Goal: Task Accomplishment & Management: Manage account settings

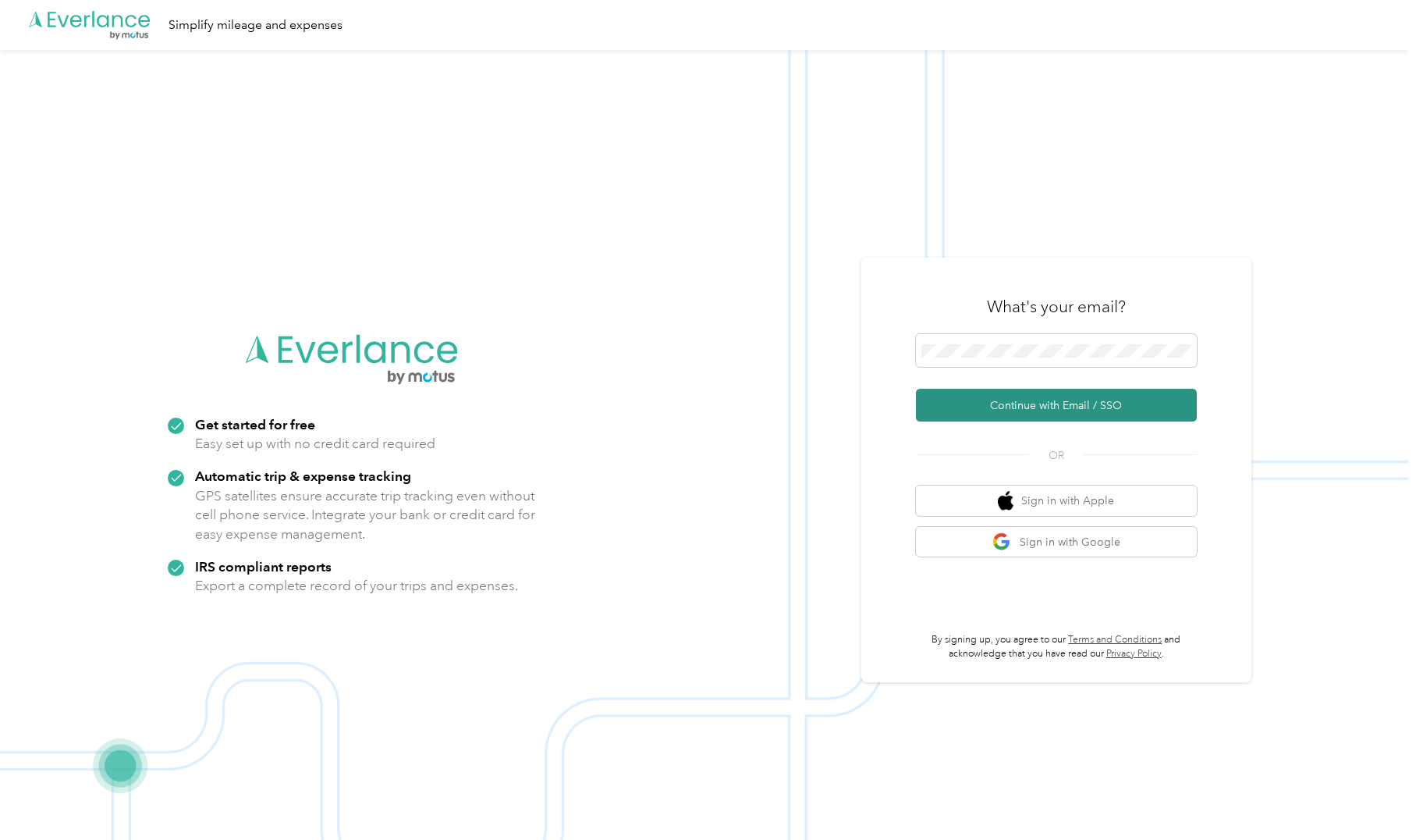
click at [1055, 405] on button "Continue with Email / SSO" at bounding box center [1057, 404] width 281 height 33
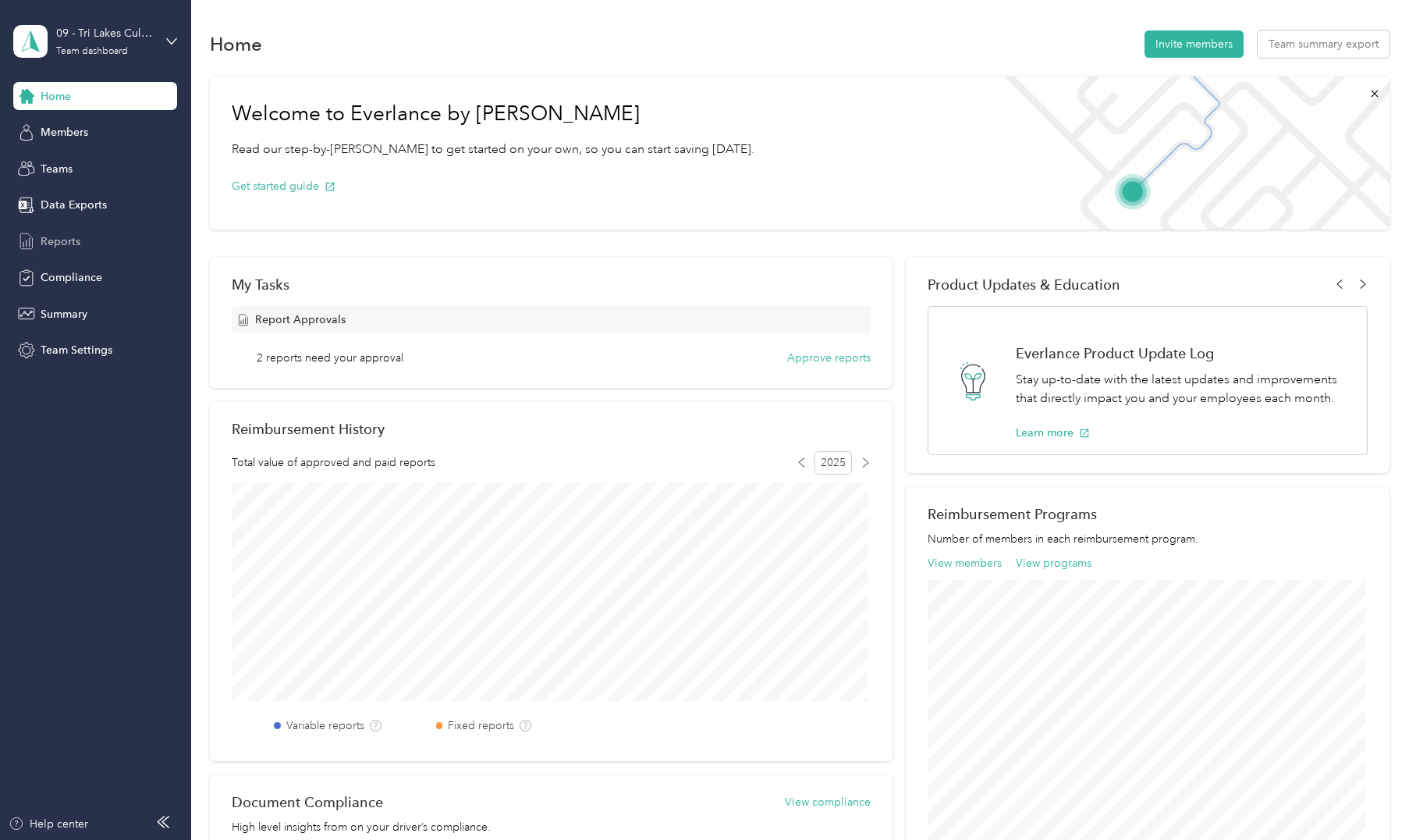
click at [79, 242] on span "Reports" at bounding box center [61, 241] width 40 height 17
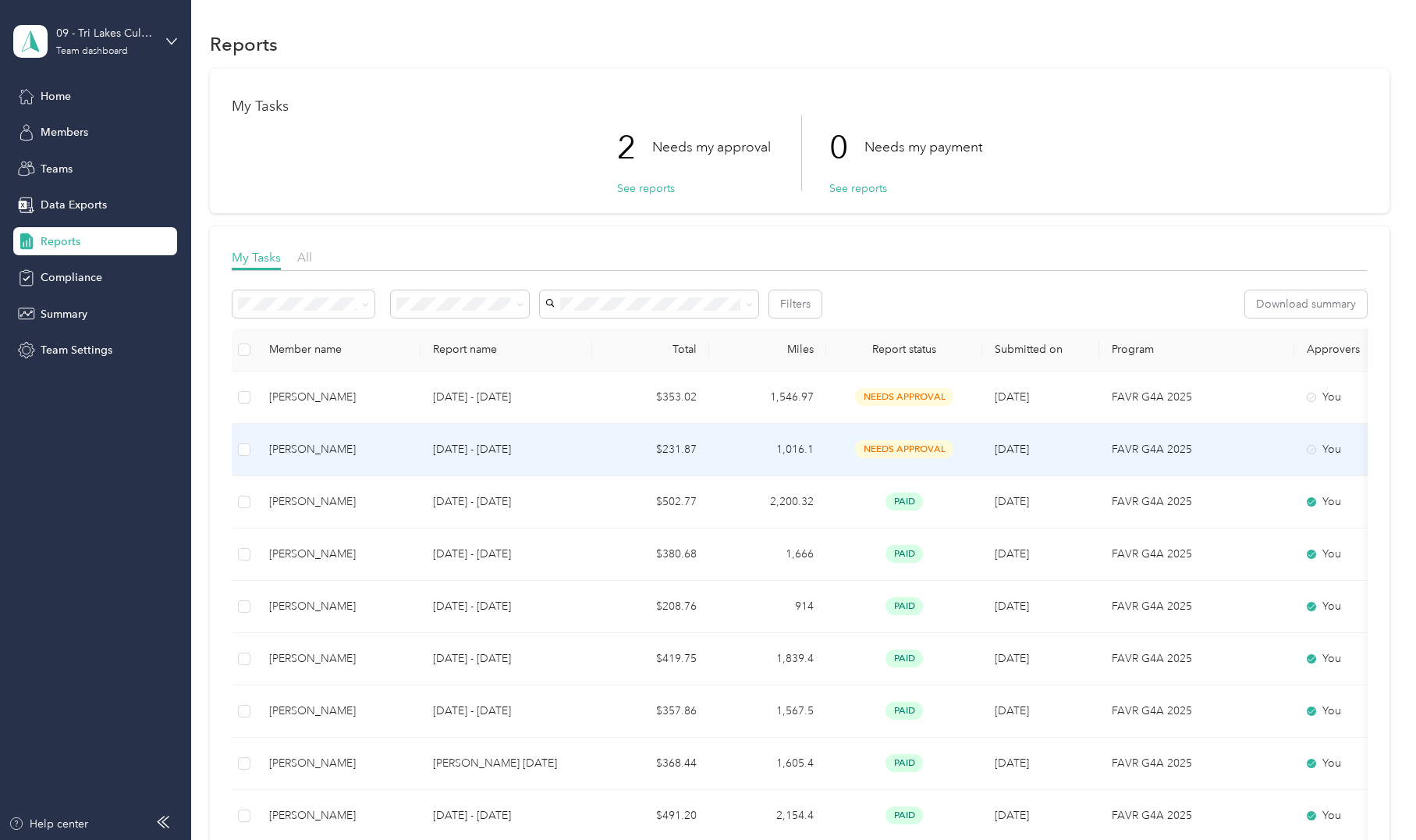
click at [329, 446] on div "Michael Laird" at bounding box center [339, 449] width 139 height 17
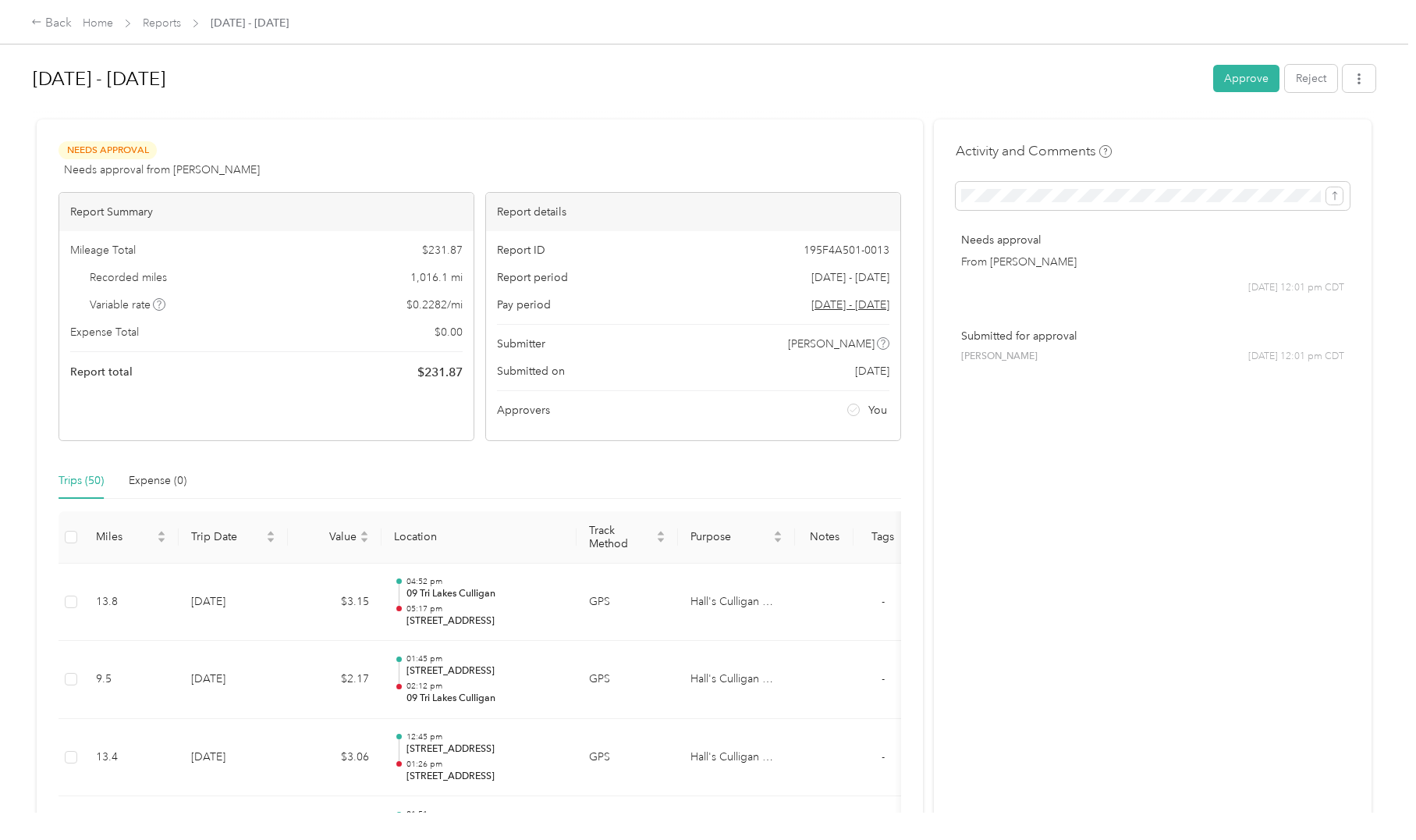
click at [1226, 74] on button "Approve" at bounding box center [1246, 78] width 67 height 28
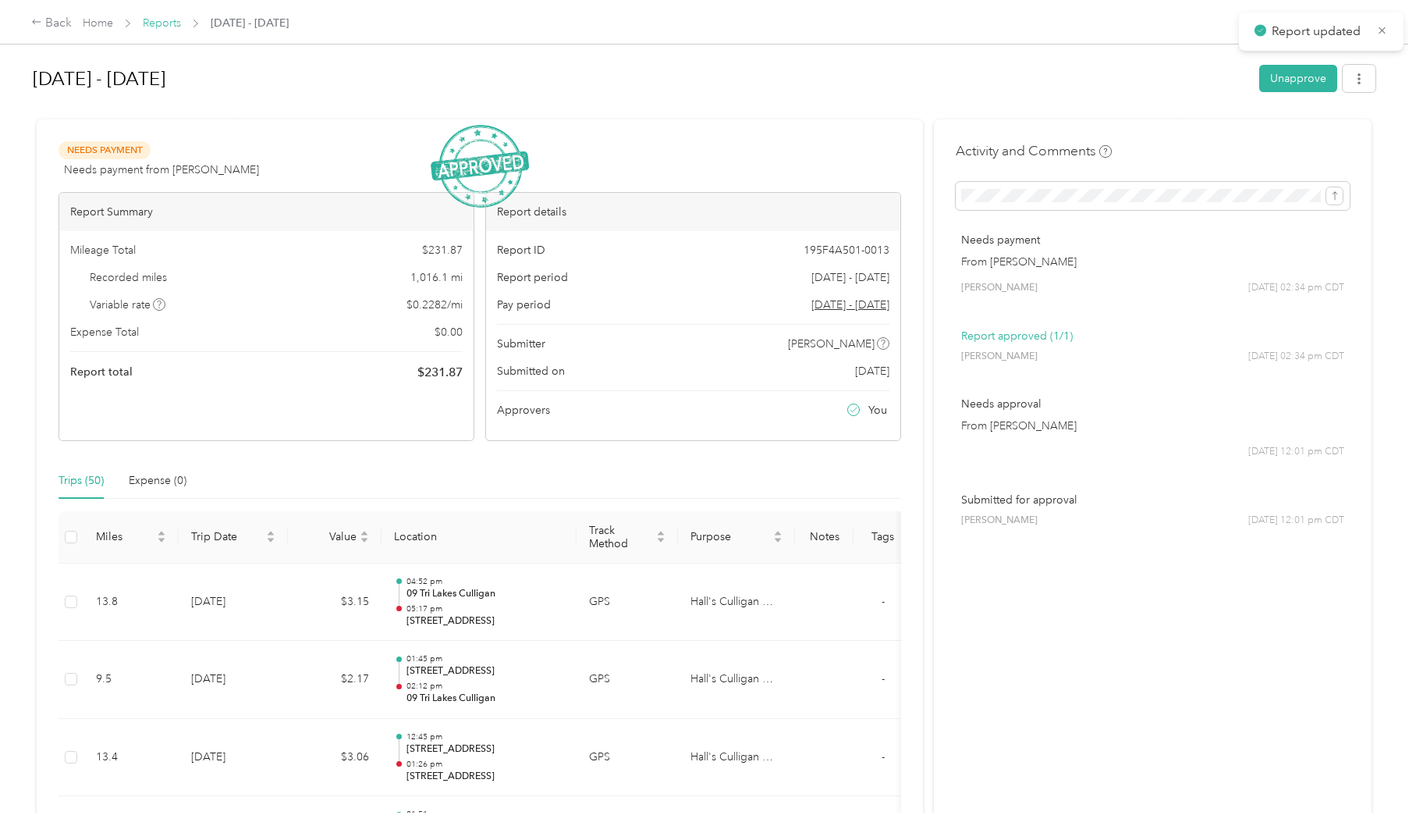
click at [170, 25] on link "Reports" at bounding box center [162, 23] width 39 height 13
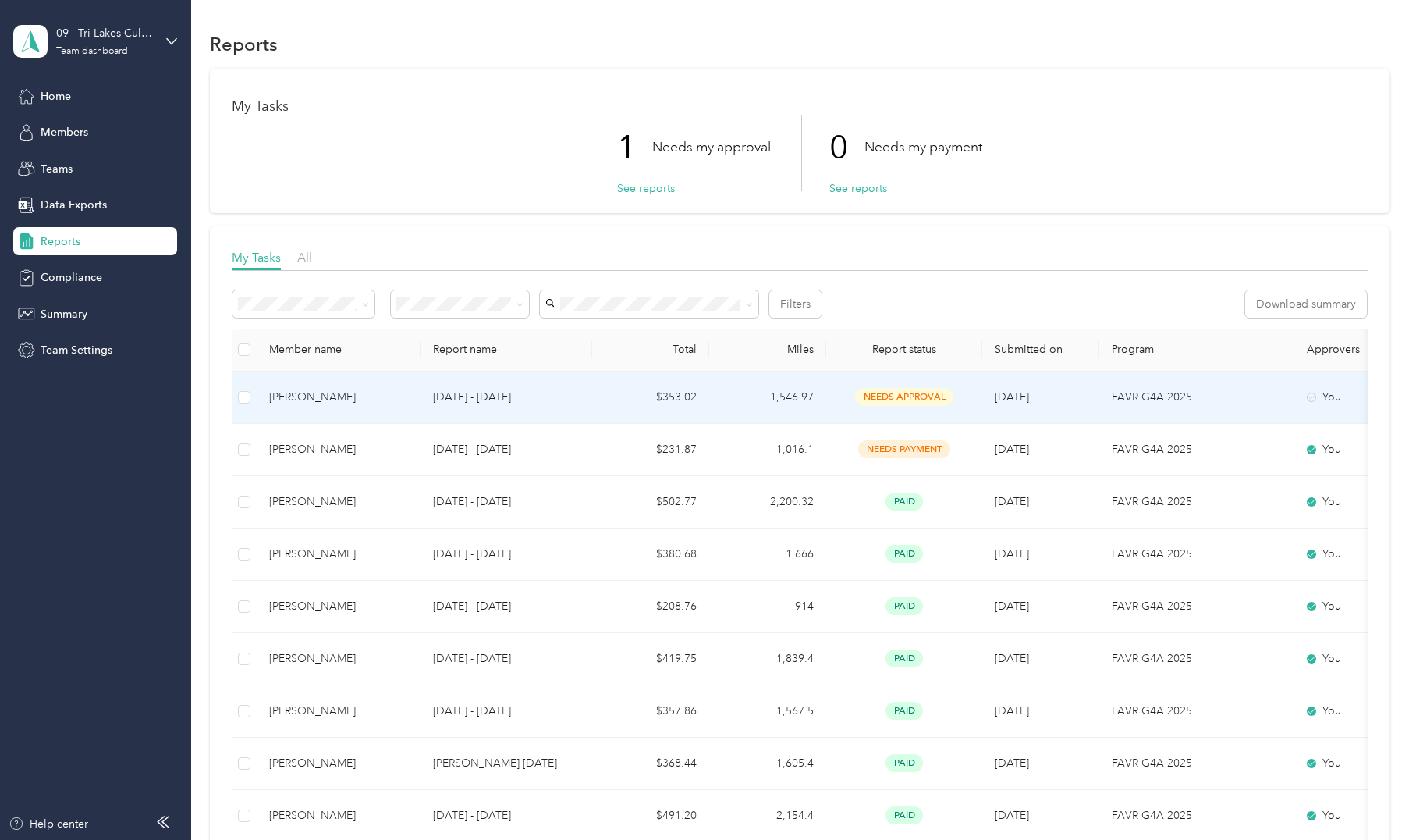
click at [294, 404] on div "Kyle Hoeck" at bounding box center [339, 396] width 139 height 17
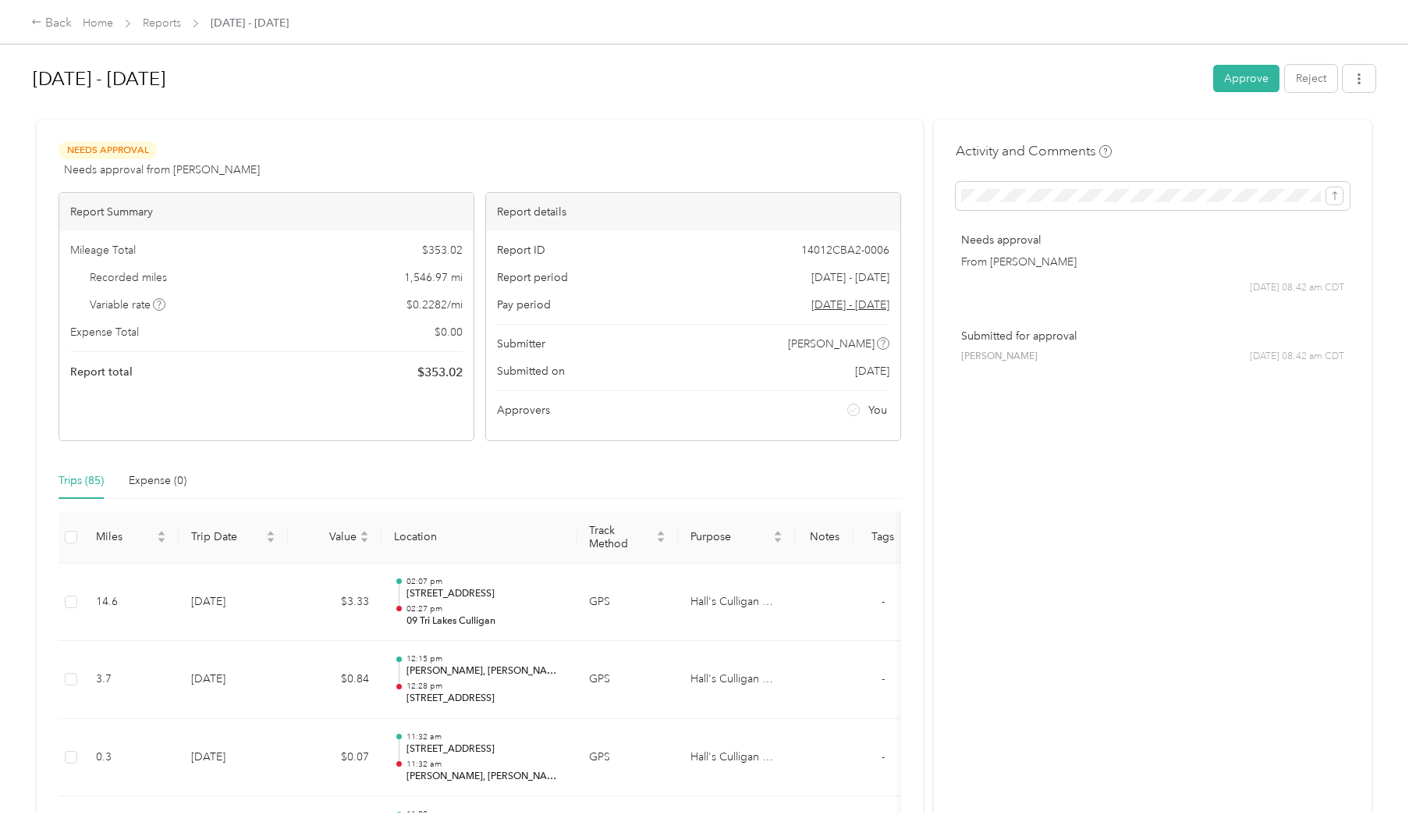
click at [1223, 88] on button "Approve" at bounding box center [1246, 78] width 67 height 28
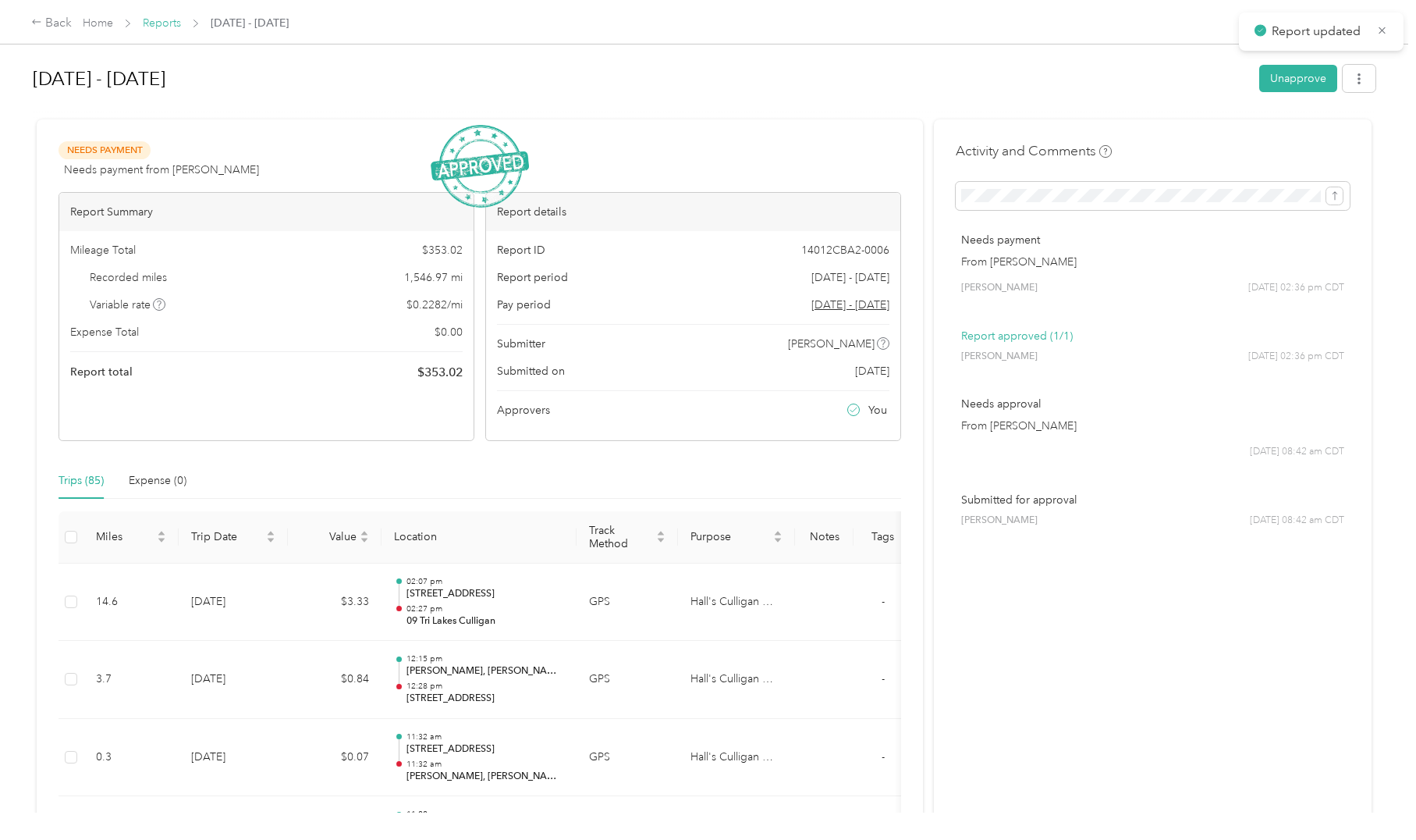
click at [161, 24] on link "Reports" at bounding box center [162, 23] width 39 height 13
